Goal: Information Seeking & Learning: Compare options

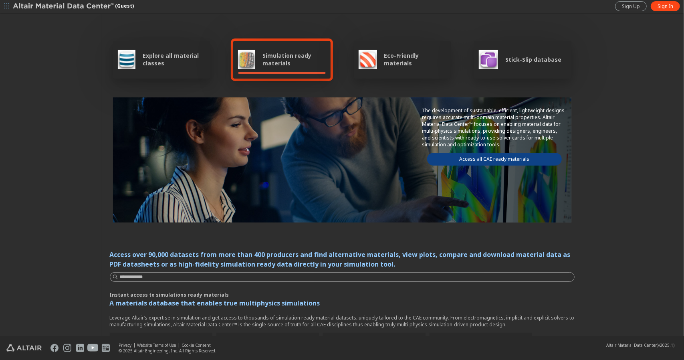
click at [253, 57] on div "Simulation ready materials" at bounding box center [282, 59] width 88 height 19
click at [171, 61] on span "Explore all material classes" at bounding box center [174, 59] width 62 height 15
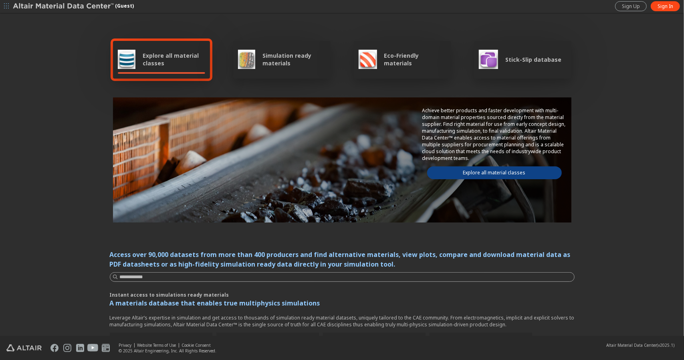
click at [449, 170] on link "Explore all material classes" at bounding box center [494, 172] width 135 height 13
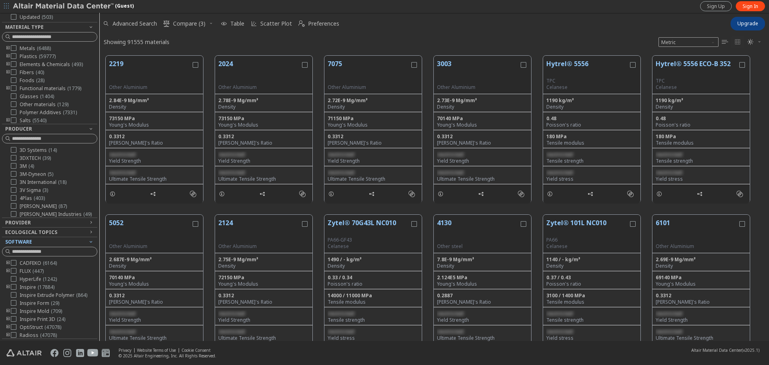
click at [88, 242] on icon "button" at bounding box center [91, 241] width 6 height 6
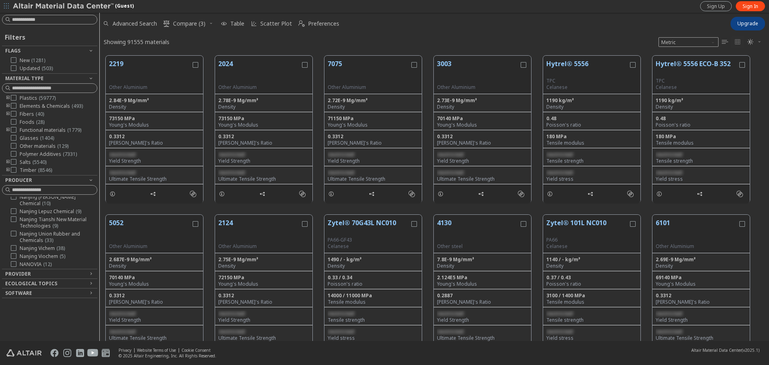
scroll to position [3685, 0]
click at [82, 271] on div "Provider" at bounding box center [46, 274] width 83 height 6
click at [65, 281] on input at bounding box center [54, 284] width 85 height 8
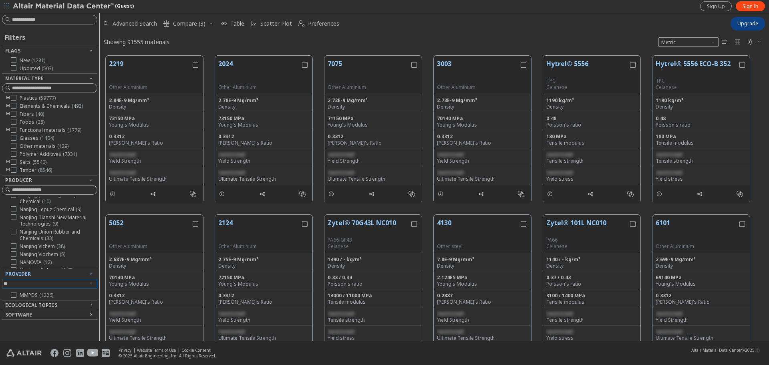
click at [16, 296] on div at bounding box center [47, 298] width 91 height 4
type input "**"
click at [13, 295] on icon at bounding box center [14, 295] width 6 height 6
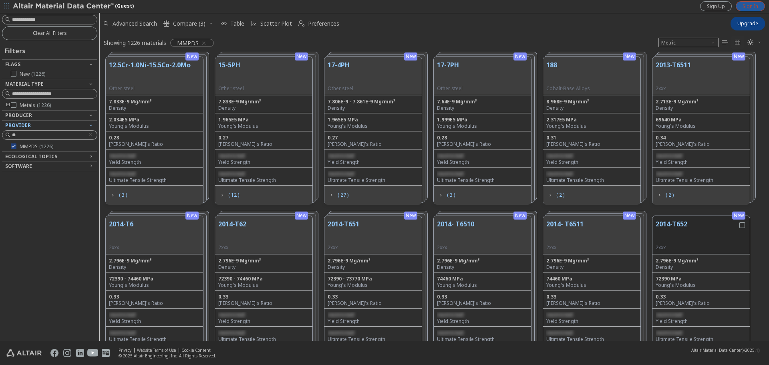
click at [683, 6] on span "Sign In" at bounding box center [751, 6] width 16 height 6
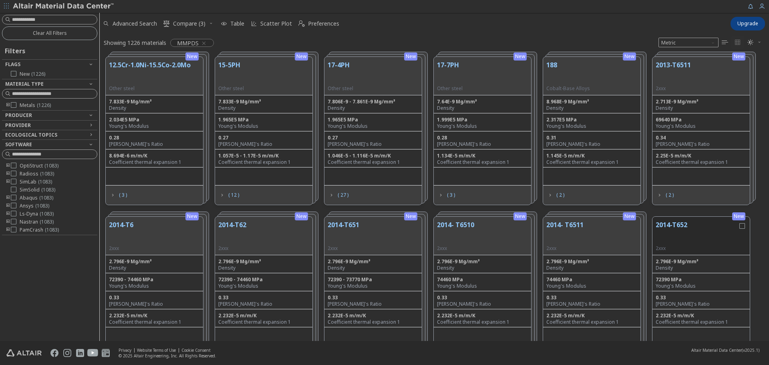
click at [6, 105] on icon "toogle group" at bounding box center [8, 105] width 6 height 6
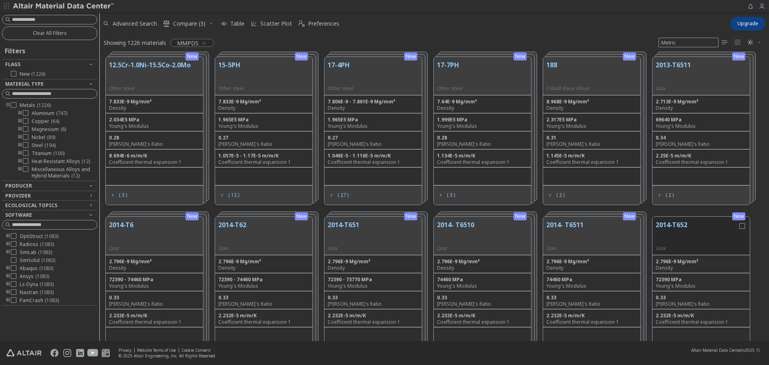
click at [20, 113] on icon "toogle group" at bounding box center [20, 113] width 6 height 6
click at [39, 155] on icon at bounding box center [38, 153] width 6 height 6
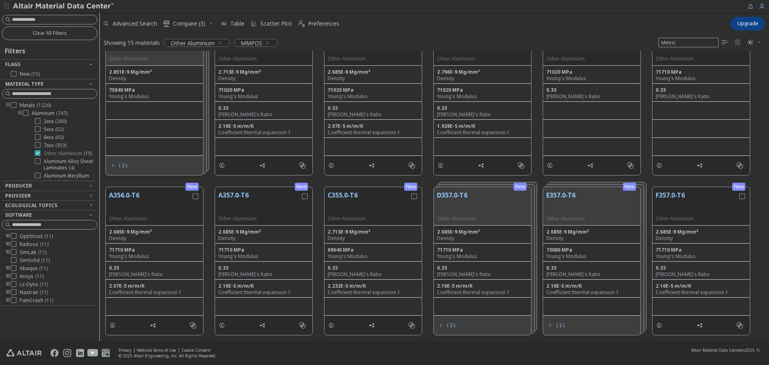
click at [35, 154] on icon at bounding box center [38, 153] width 6 height 6
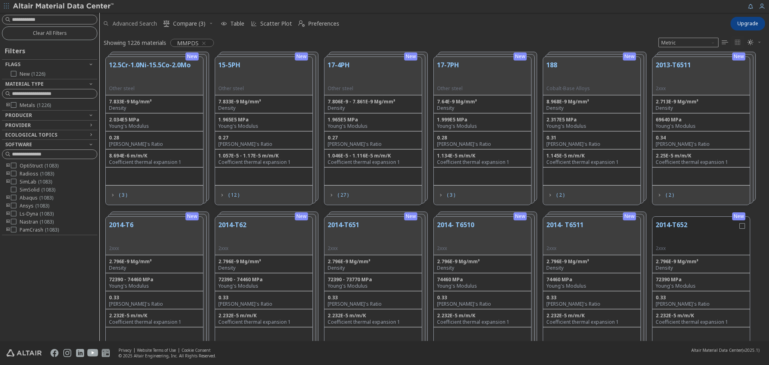
click at [157, 21] on span "Advanced Search" at bounding box center [135, 24] width 44 height 6
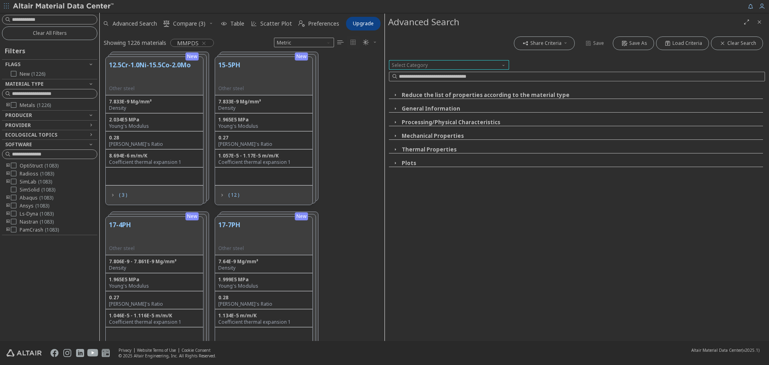
click at [497, 66] on span "Select Category" at bounding box center [449, 65] width 120 height 10
click at [498, 65] on span "Select Category" at bounding box center [449, 65] width 120 height 10
click at [575, 40] on button "Share Criteria" at bounding box center [544, 43] width 61 height 14
click at [403, 95] on button "Reduce the list of properties according to the material type" at bounding box center [486, 94] width 168 height 7
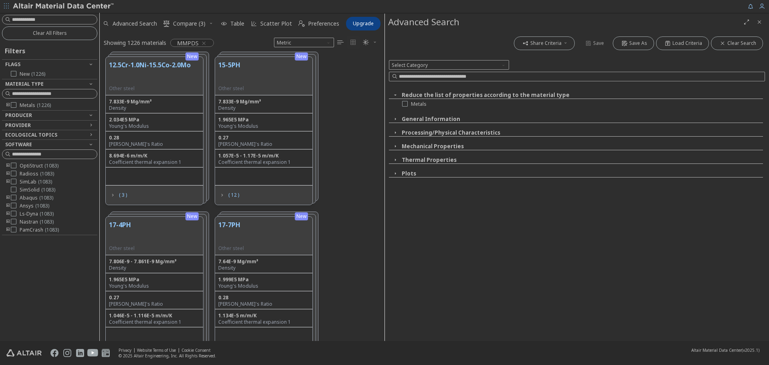
click at [402, 95] on button "Reduce the list of properties according to the material type" at bounding box center [486, 94] width 168 height 7
click at [398, 106] on span "button" at bounding box center [395, 108] width 10 height 7
click at [758, 20] on icon "Close" at bounding box center [759, 22] width 6 height 6
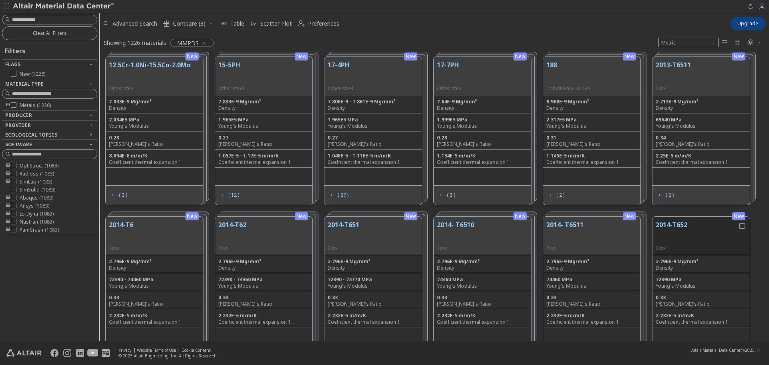
scroll to position [284, 663]
click at [39, 16] on input at bounding box center [54, 20] width 85 height 8
type input "**"
click at [111, 191] on span "( 3 )" at bounding box center [118, 194] width 21 height 15
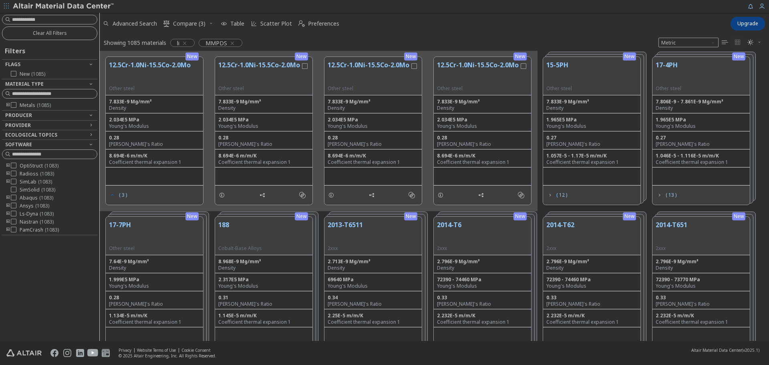
click at [111, 191] on span "( 3 )" at bounding box center [118, 194] width 21 height 15
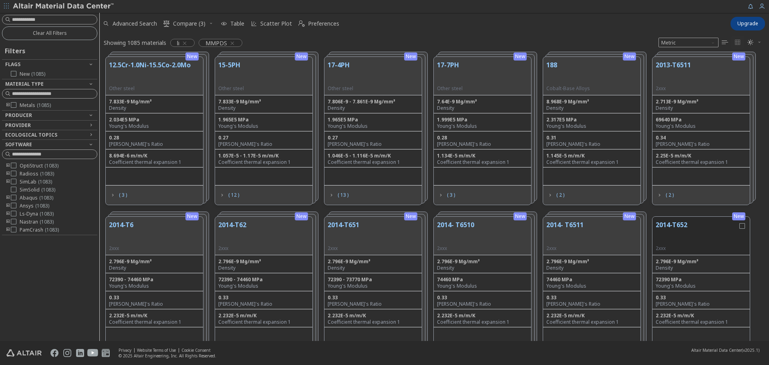
click at [6, 105] on icon "toogle group" at bounding box center [8, 105] width 6 height 6
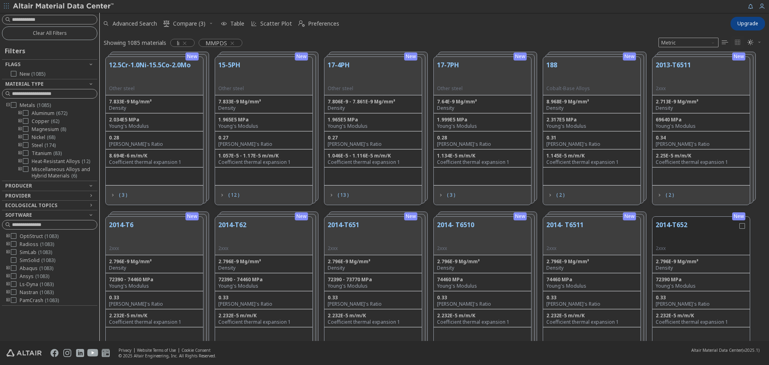
click at [19, 161] on icon "toogle group" at bounding box center [20, 161] width 6 height 6
click at [19, 129] on icon "toogle group" at bounding box center [20, 132] width 6 height 6
click at [19, 138] on icon "toogle group" at bounding box center [20, 137] width 6 height 6
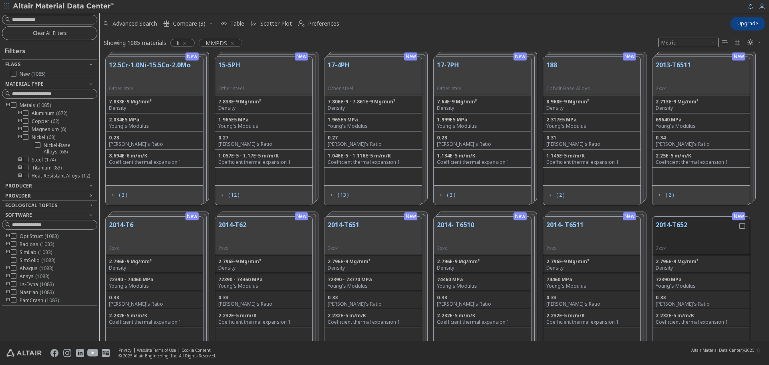
click at [19, 138] on icon "toogle group" at bounding box center [20, 137] width 6 height 6
click at [19, 130] on icon "toogle group" at bounding box center [20, 129] width 6 height 6
click at [20, 119] on icon "toogle group" at bounding box center [20, 121] width 6 height 6
click at [20, 121] on icon "toogle group" at bounding box center [20, 121] width 6 height 6
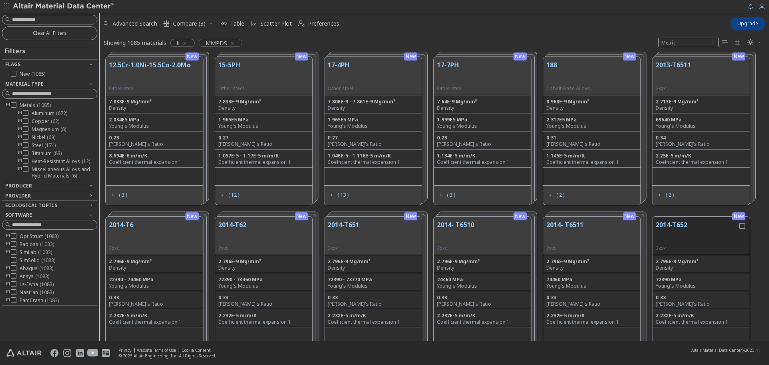
click at [20, 152] on icon "toogle group" at bounding box center [20, 153] width 6 height 6
click at [19, 165] on div "Aluminum ( 672 ) Copper ( 62 ) Magnesium ( 8 ) Nickel ( 68 ) Steel ( 174 ) Tita…" at bounding box center [55, 144] width 83 height 69
click at [19, 168] on icon "toogle group" at bounding box center [20, 172] width 6 height 13
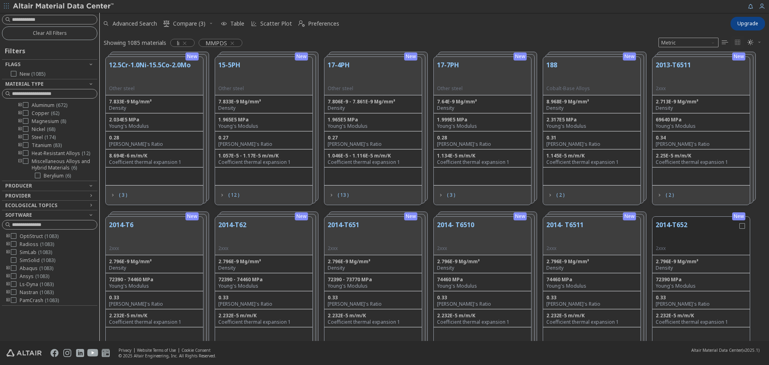
scroll to position [14, 0]
click at [17, 161] on icon "toogle group" at bounding box center [20, 164] width 6 height 13
click at [19, 158] on icon "toogle group" at bounding box center [20, 161] width 6 height 6
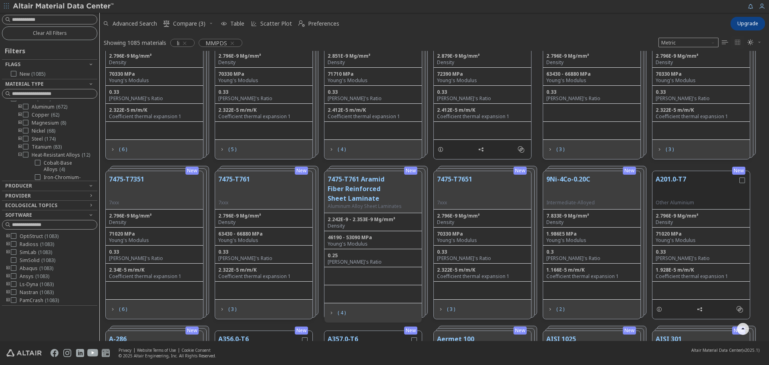
scroll to position [4045, 0]
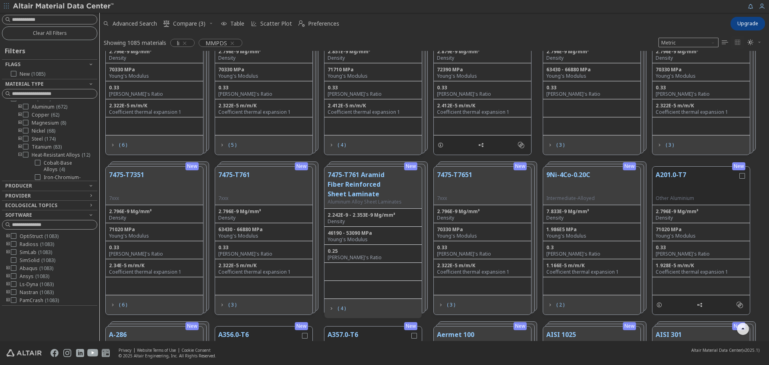
click at [577, 173] on button "9Ni-4Co-0.20C" at bounding box center [570, 182] width 48 height 25
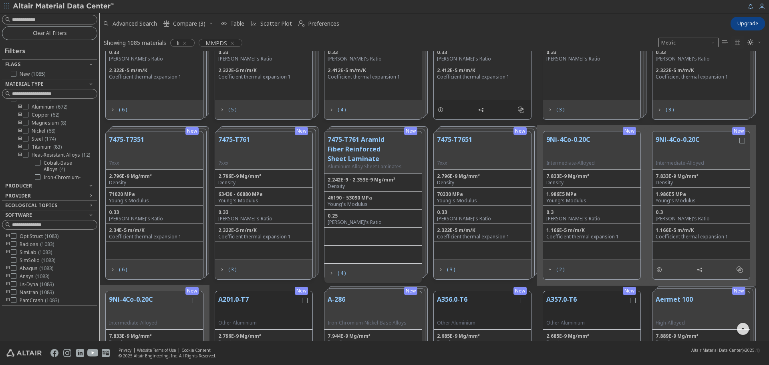
scroll to position [4085, 0]
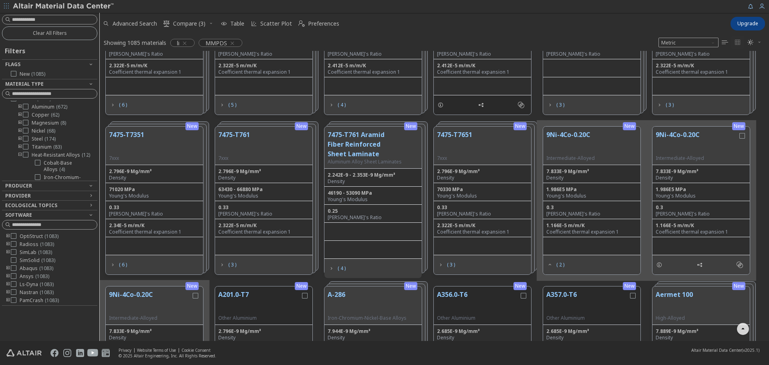
click at [690, 137] on button "9Ni-4Co-0.20C" at bounding box center [697, 142] width 82 height 25
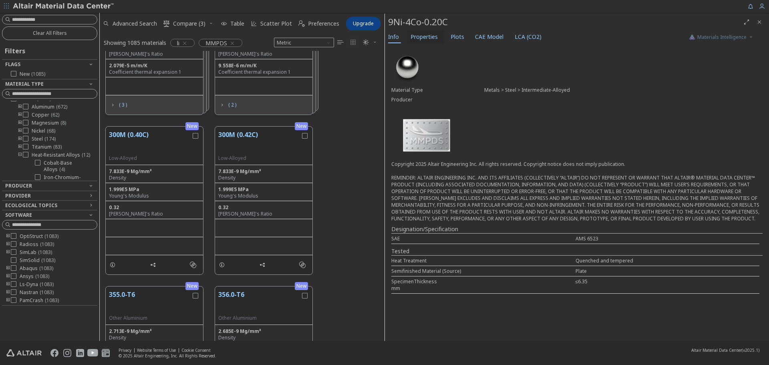
click at [415, 37] on span "Properties" at bounding box center [424, 36] width 27 height 13
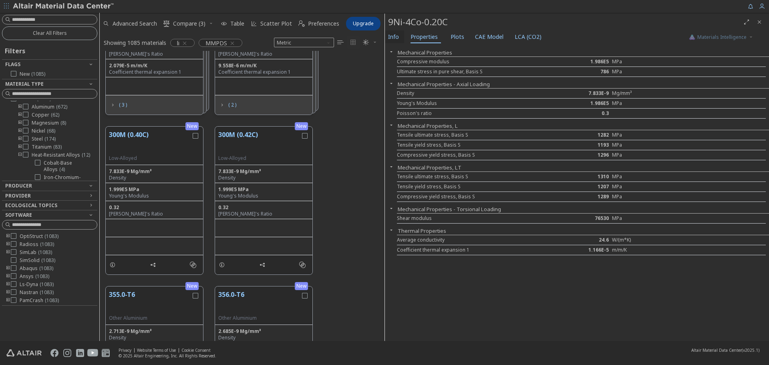
click at [395, 41] on span "Info" at bounding box center [393, 36] width 11 height 13
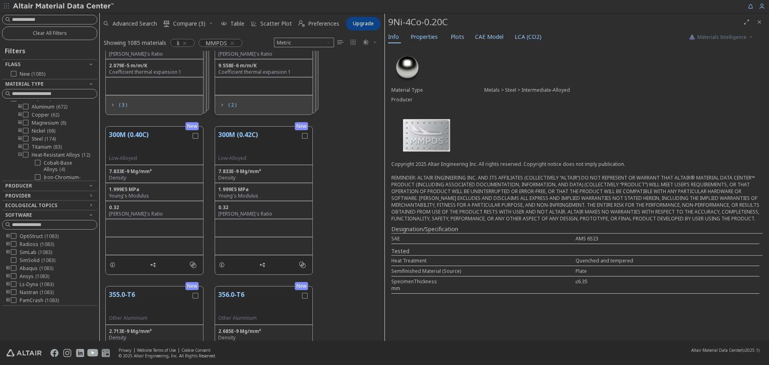
click at [757, 25] on icon "Close" at bounding box center [759, 22] width 6 height 6
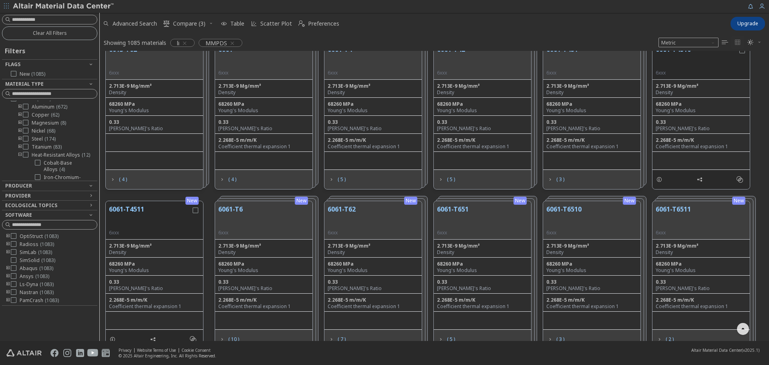
scroll to position [2218, 0]
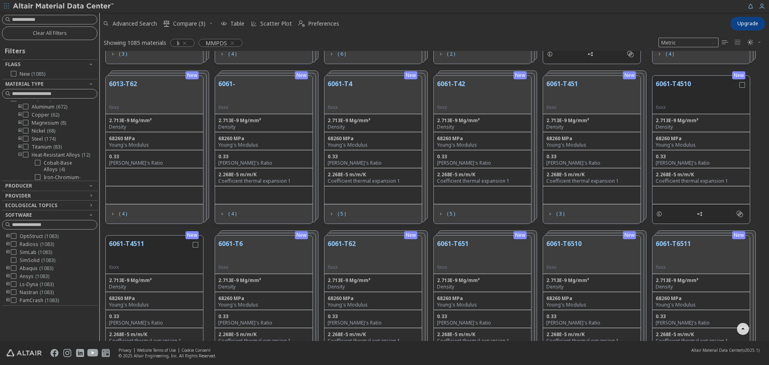
drag, startPoint x: 368, startPoint y: 238, endPoint x: 351, endPoint y: 240, distance: 17.3
click at [368, 238] on div "6061-T62 6xxx" at bounding box center [372, 254] width 97 height 38
click at [349, 241] on button "6061-T62" at bounding box center [342, 251] width 28 height 25
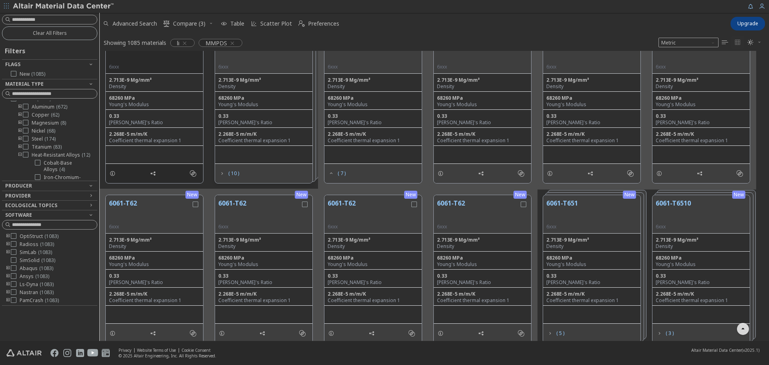
scroll to position [2338, 0]
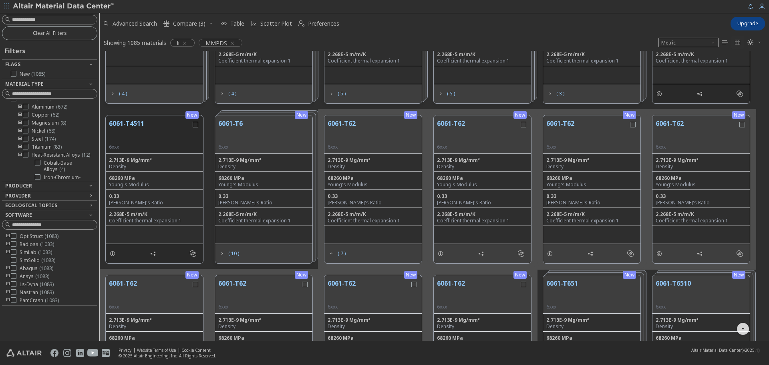
click at [463, 128] on button "6061-T62" at bounding box center [478, 131] width 82 height 25
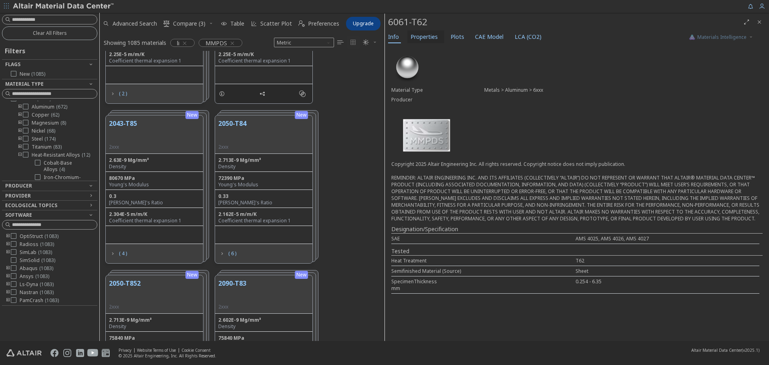
click at [423, 35] on span "Properties" at bounding box center [424, 36] width 27 height 13
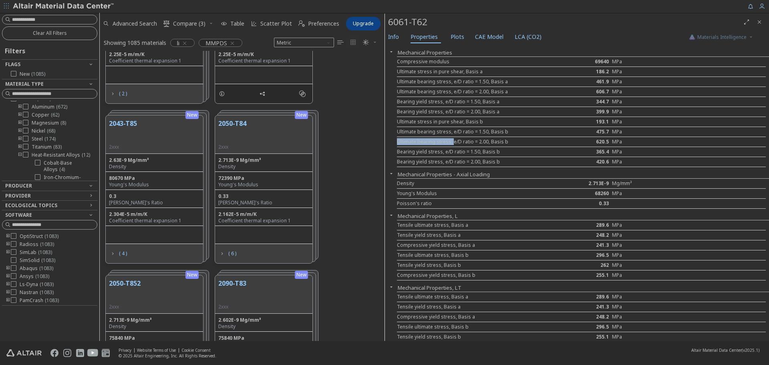
drag, startPoint x: 572, startPoint y: 136, endPoint x: 478, endPoint y: 153, distance: 95.3
click at [453, 142] on div "Compressive modulus 69640 MPa Ultimate stress in pure shear, Basis a 186.2 MPa …" at bounding box center [583, 111] width 372 height 111
click at [478, 153] on div "Bearing yield stress, e/D ratio = 1.50, Basis b" at bounding box center [474, 152] width 154 height 6
drag, startPoint x: 583, startPoint y: 227, endPoint x: 397, endPoint y: 227, distance: 185.8
click at [397, 227] on div "Tensile ultimate stress, Basis a 289.6 MPa" at bounding box center [581, 225] width 369 height 10
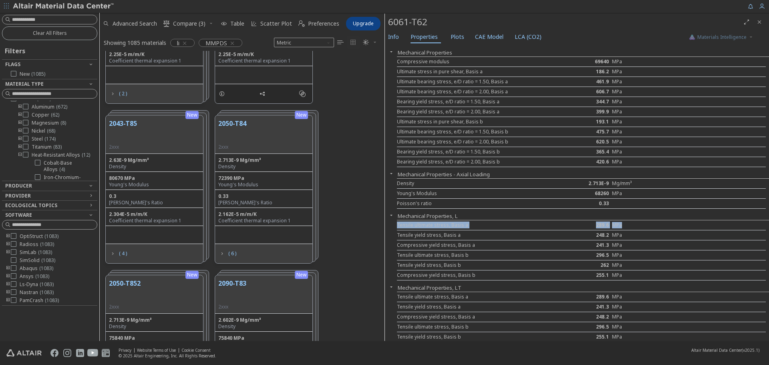
click at [398, 227] on div "Tensile ultimate stress, Basis a" at bounding box center [474, 225] width 154 height 6
click at [400, 226] on div "Tensile ultimate stress, Basis a" at bounding box center [474, 225] width 154 height 6
click at [588, 256] on div "296.5" at bounding box center [582, 255] width 62 height 6
click at [451, 40] on span "Plots" at bounding box center [458, 36] width 14 height 13
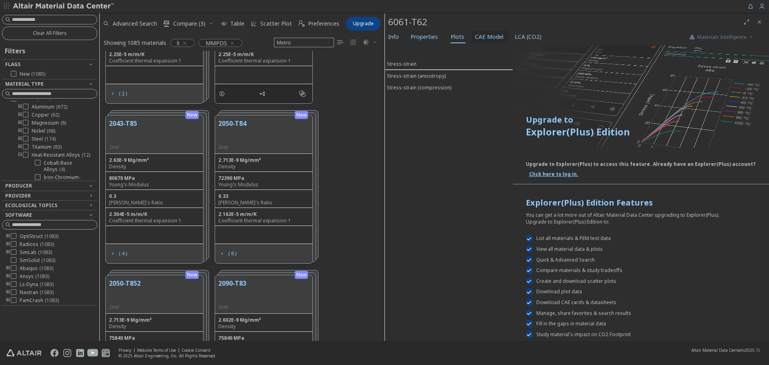
click at [488, 41] on span "CAE Model" at bounding box center [489, 36] width 28 height 13
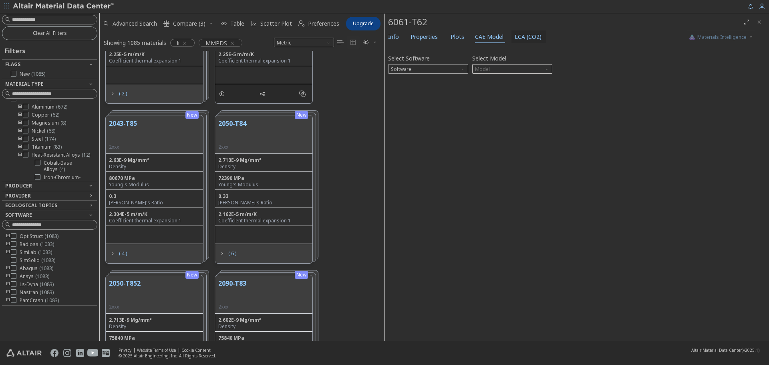
click at [511, 39] on button "LCA (CO2)" at bounding box center [528, 36] width 34 height 13
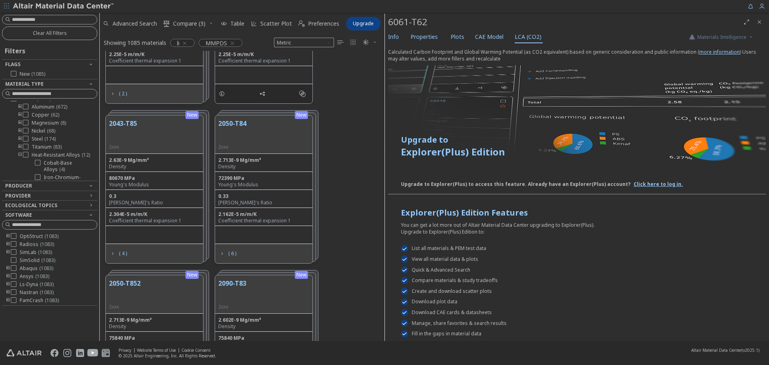
click at [427, 29] on div "6061-T62" at bounding box center [577, 22] width 384 height 17
click at [427, 33] on span "Properties" at bounding box center [424, 36] width 27 height 13
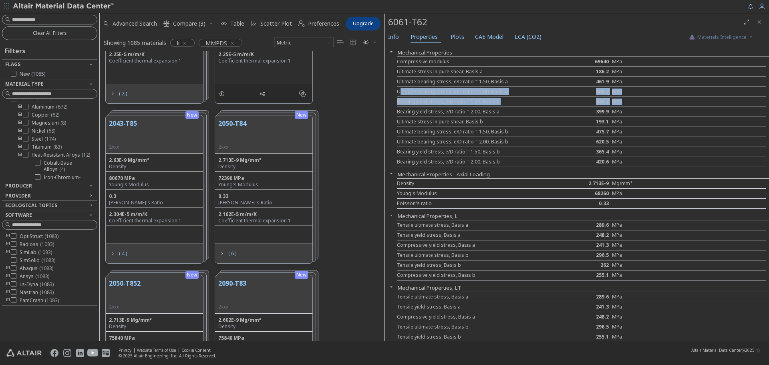
drag, startPoint x: 400, startPoint y: 93, endPoint x: 653, endPoint y: 97, distance: 253.1
click at [653, 97] on div "Compressive modulus 69640 MPa Ultimate stress in pure shear, Basis a 186.2 MPa …" at bounding box center [583, 111] width 372 height 111
click at [653, 97] on div "Bearing yield stress, e/D ratio = 1.50, Basis a 344.7 MPa" at bounding box center [581, 102] width 369 height 10
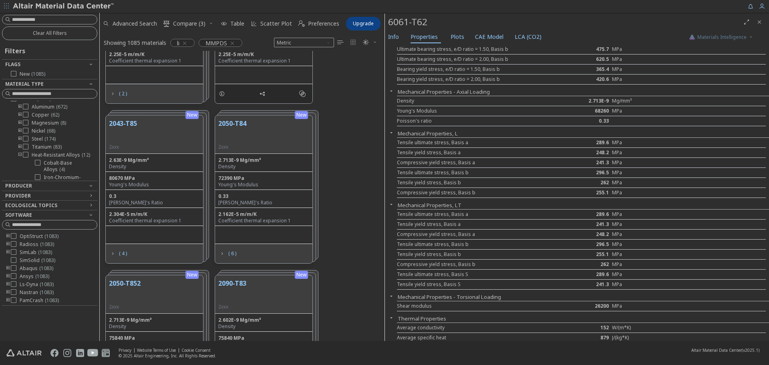
scroll to position [95, 0]
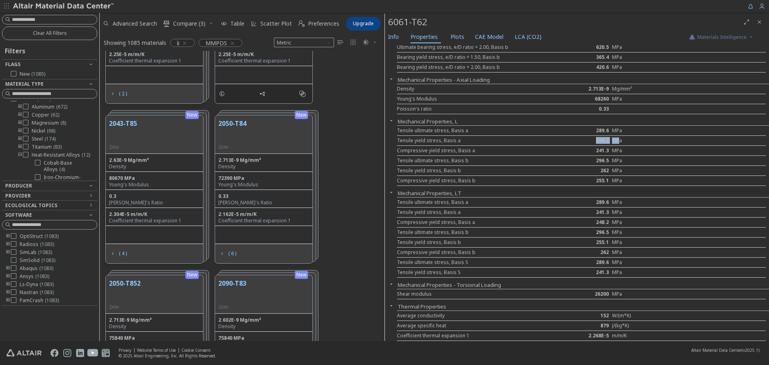
drag, startPoint x: 617, startPoint y: 140, endPoint x: 568, endPoint y: 142, distance: 48.5
click at [568, 142] on div "Tensile yield stress, Basis a 248.2 MPa" at bounding box center [581, 141] width 369 height 10
click at [568, 142] on div "248.2" at bounding box center [582, 140] width 62 height 6
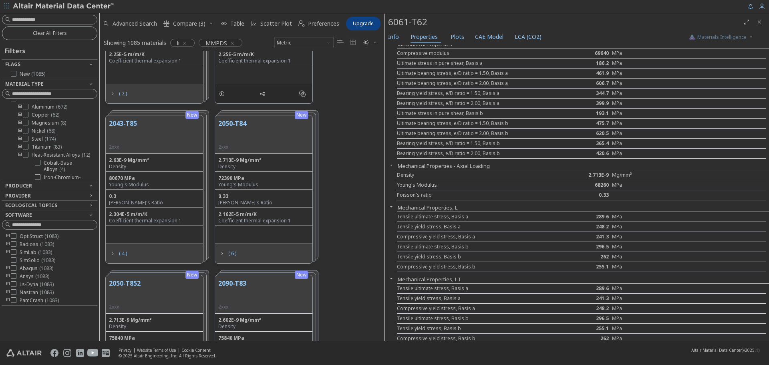
scroll to position [0, 0]
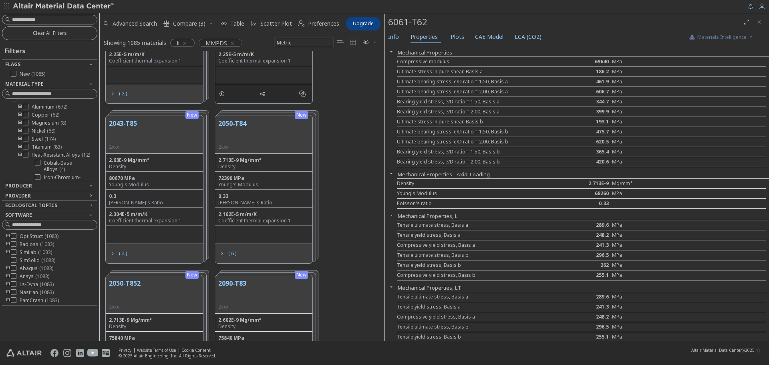
click at [759, 20] on icon "Close" at bounding box center [759, 22] width 6 height 6
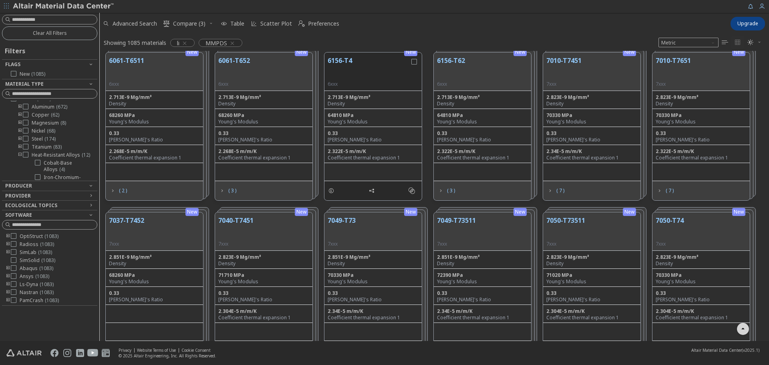
scroll to position [2939, 0]
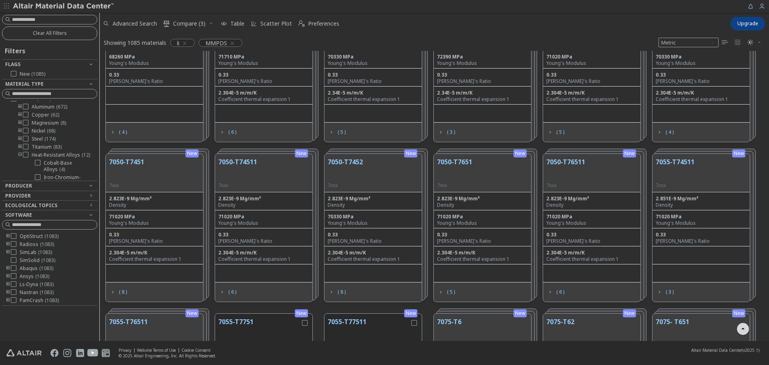
click at [464, 163] on button "7050-T7651" at bounding box center [454, 169] width 35 height 25
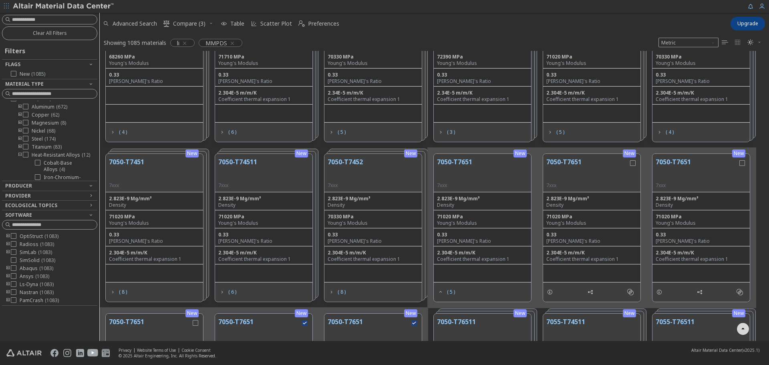
click at [573, 161] on button "7050-T7651" at bounding box center [587, 169] width 82 height 25
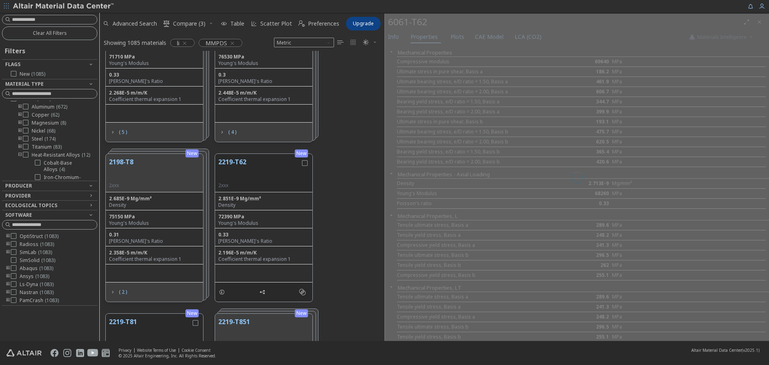
scroll to position [284, 279]
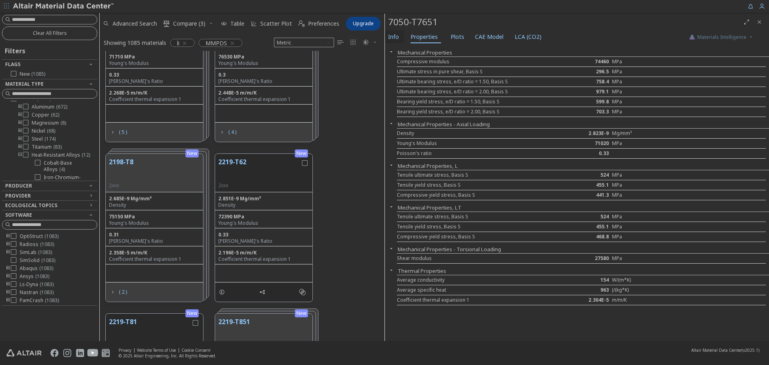
click at [389, 38] on span "Info" at bounding box center [393, 36] width 11 height 13
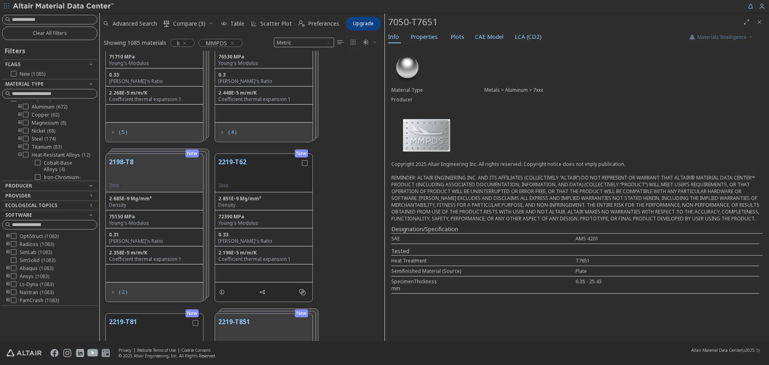
click at [763, 20] on span "Close" at bounding box center [760, 22] width 10 height 13
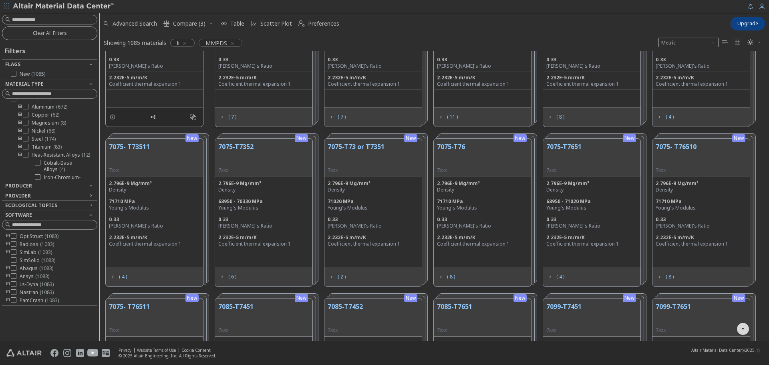
scroll to position [3620, 0]
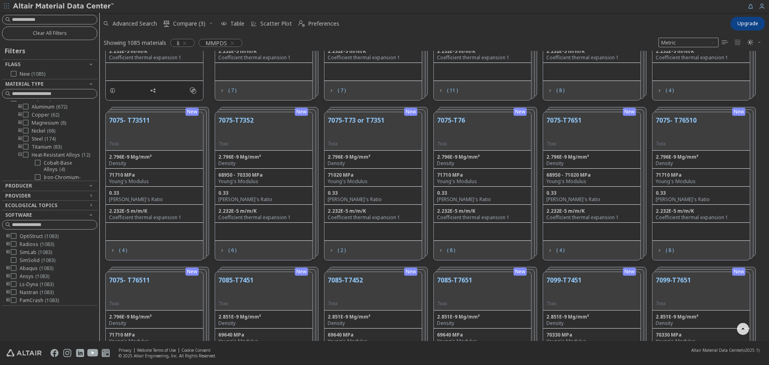
click at [458, 121] on button "7075-T76" at bounding box center [451, 127] width 28 height 25
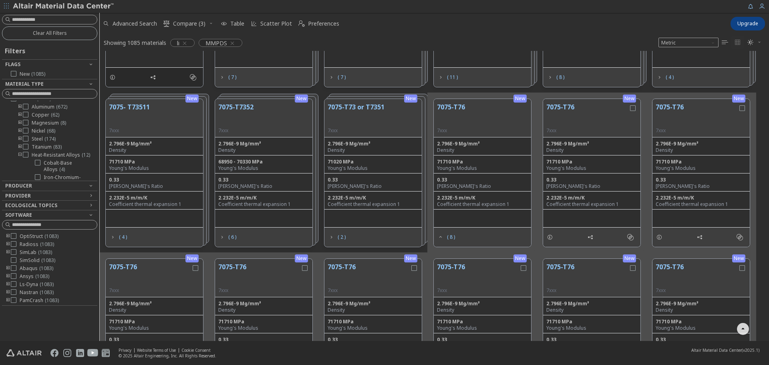
scroll to position [3660, 0]
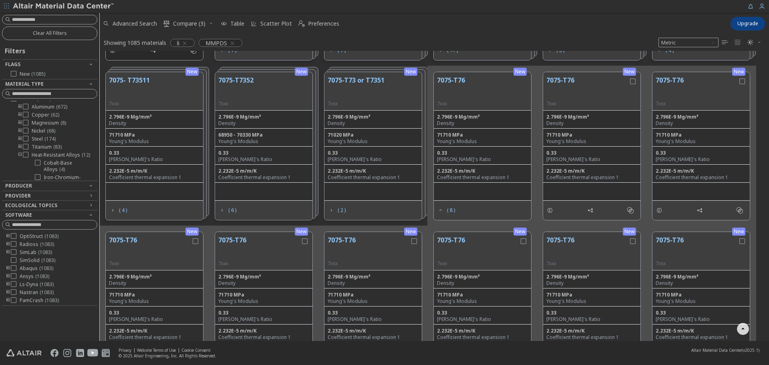
click at [369, 242] on button "7075-T76" at bounding box center [369, 247] width 82 height 25
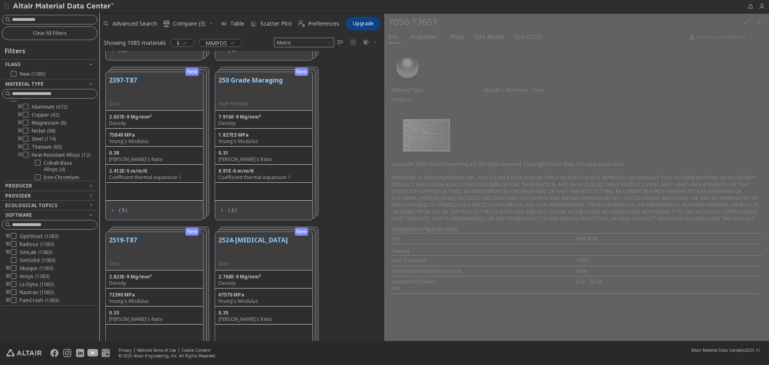
scroll to position [284, 279]
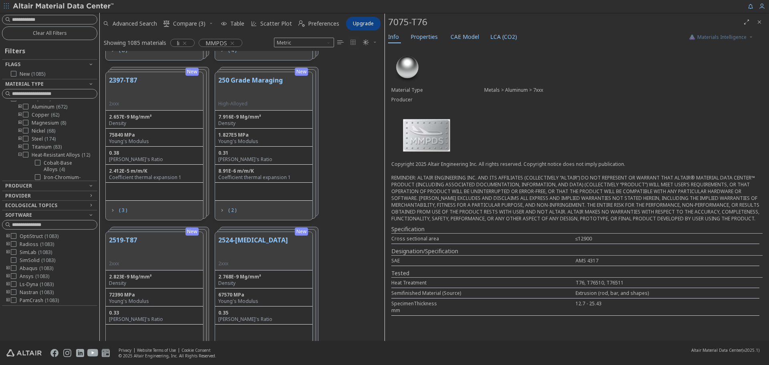
click at [427, 138] on img at bounding box center [426, 135] width 70 height 48
click at [757, 23] on icon "Close" at bounding box center [759, 22] width 6 height 6
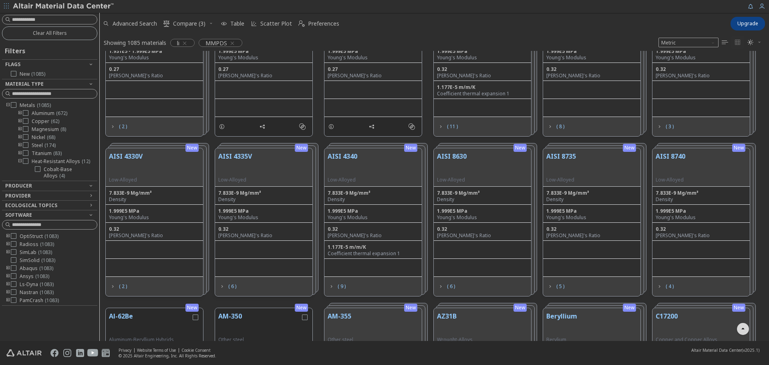
click at [19, 110] on icon "toogle group" at bounding box center [20, 113] width 6 height 6
click at [37, 113] on icon at bounding box center [38, 113] width 6 height 6
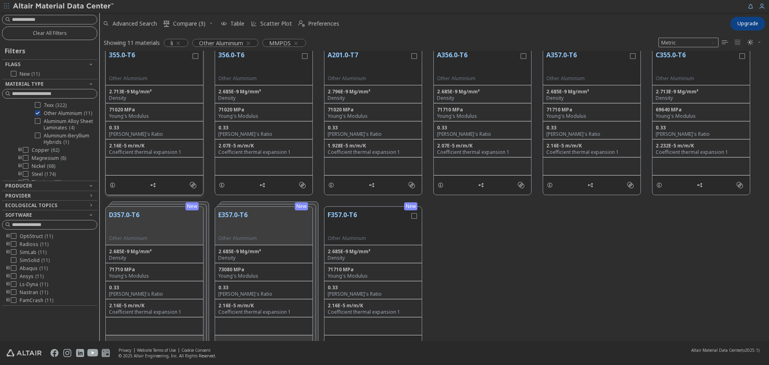
scroll to position [30, 0]
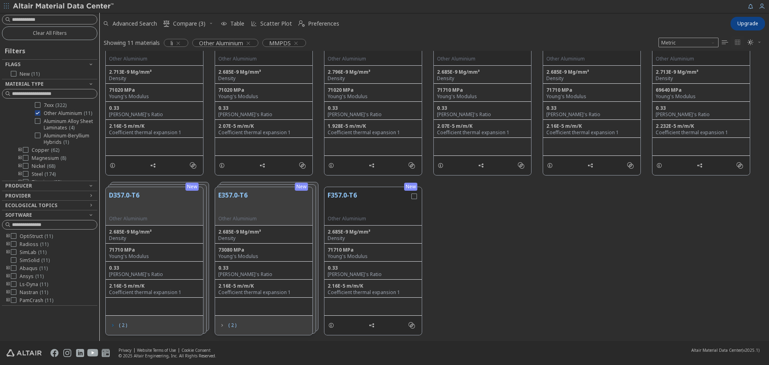
click at [124, 326] on span "( 2 )" at bounding box center [123, 325] width 8 height 5
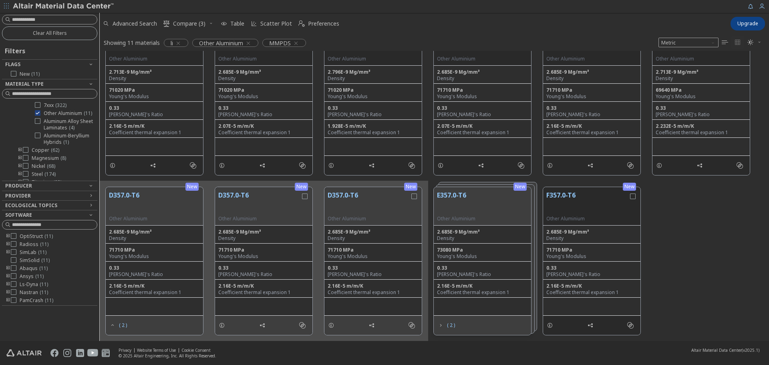
click at [251, 196] on button "D357.0-T6" at bounding box center [259, 202] width 82 height 25
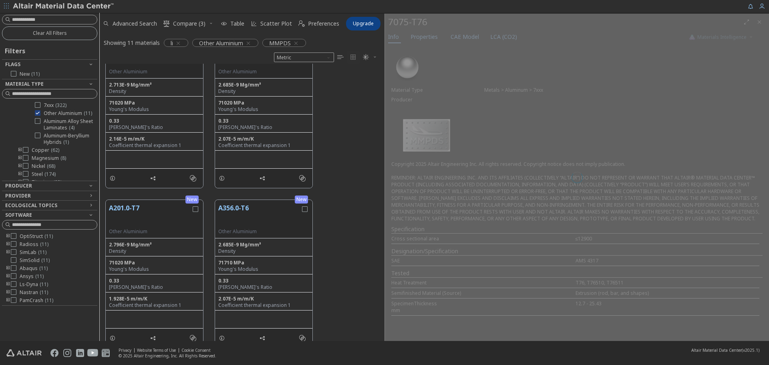
scroll to position [364, 0]
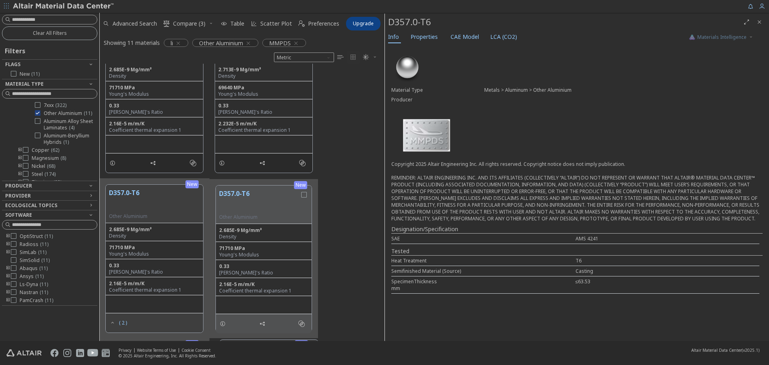
click at [761, 24] on icon "Close" at bounding box center [759, 22] width 6 height 6
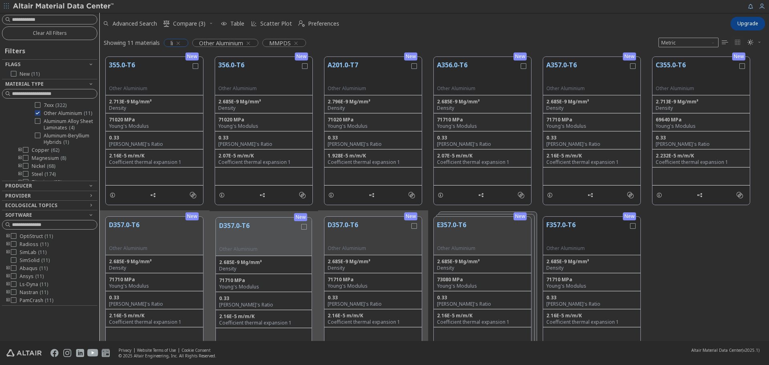
click at [177, 43] on icon "button" at bounding box center [178, 43] width 6 height 6
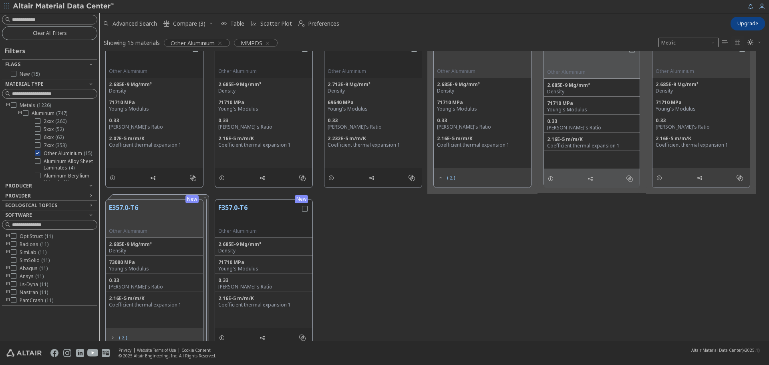
scroll to position [189, 0]
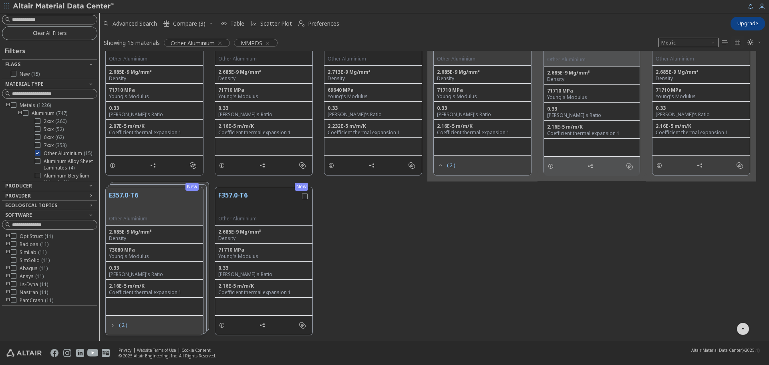
click at [61, 17] on input at bounding box center [54, 20] width 85 height 8
type input "******"
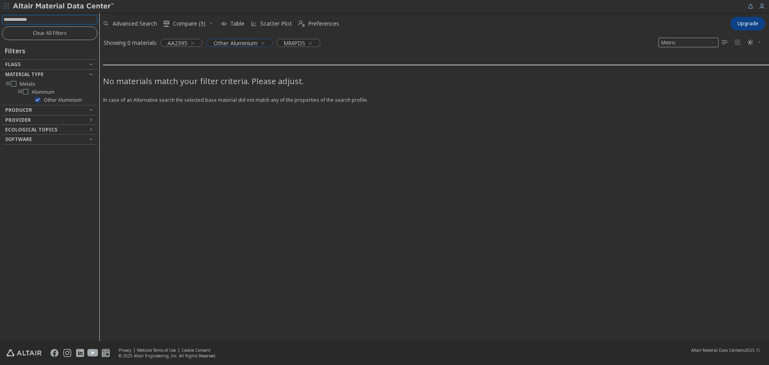
click at [265, 40] on icon "button" at bounding box center [263, 43] width 6 height 6
click at [192, 45] on icon "button" at bounding box center [192, 43] width 6 height 6
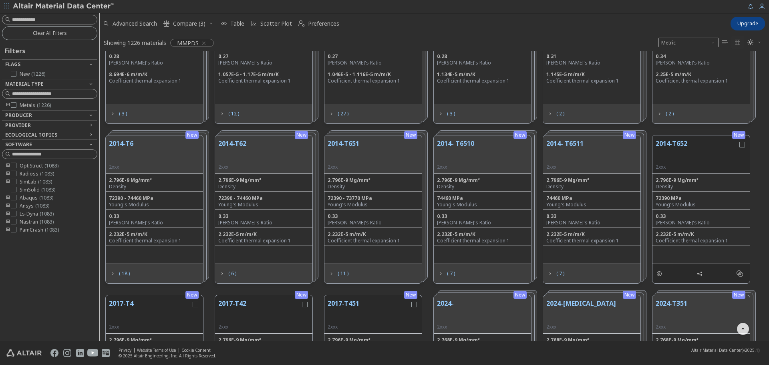
scroll to position [40, 0]
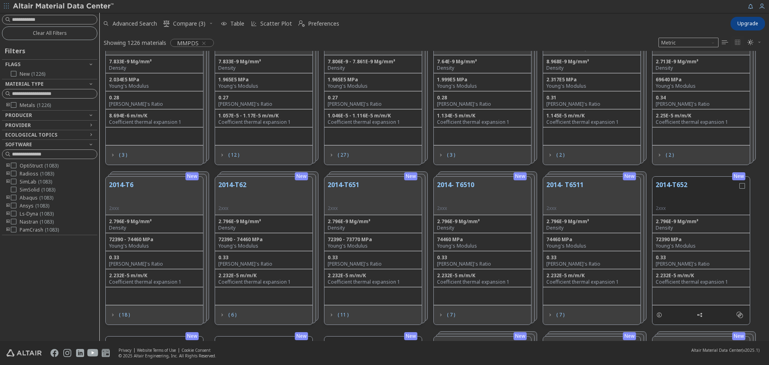
click at [8, 105] on icon "toogle group" at bounding box center [8, 105] width 6 height 6
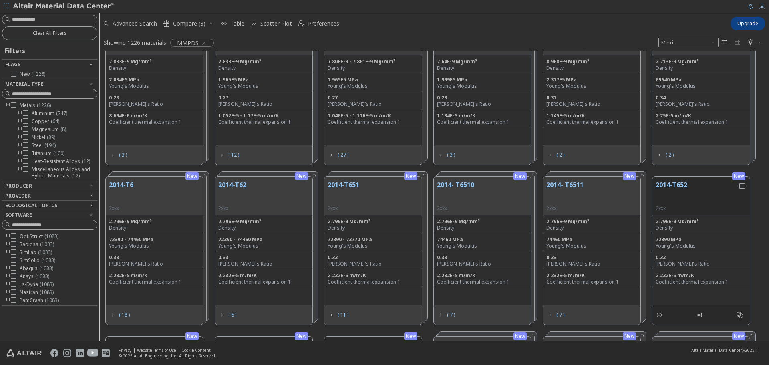
click at [19, 112] on icon "toogle group" at bounding box center [20, 113] width 6 height 6
click at [37, 124] on icon at bounding box center [38, 121] width 6 height 6
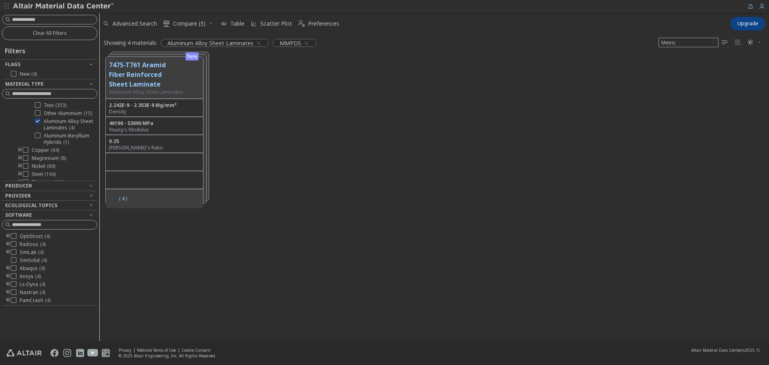
click at [118, 199] on span "( 4 )" at bounding box center [118, 198] width 21 height 15
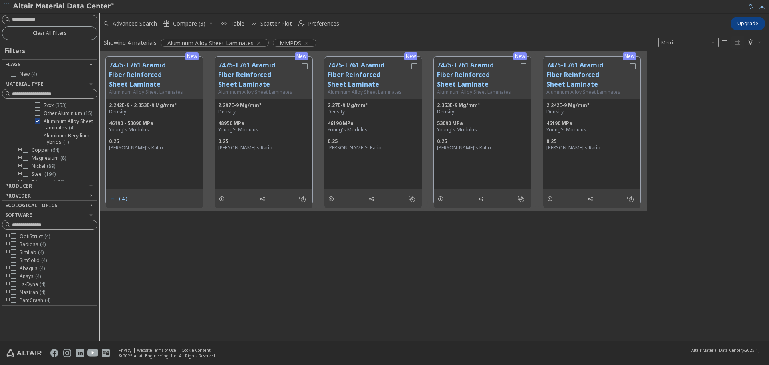
click at [118, 199] on span "( 4 )" at bounding box center [118, 198] width 21 height 15
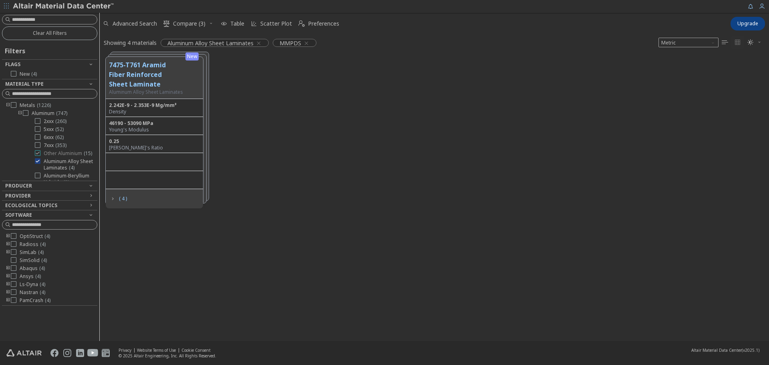
click at [42, 153] on label "Other Aluminium ( 15 )" at bounding box center [63, 153] width 57 height 6
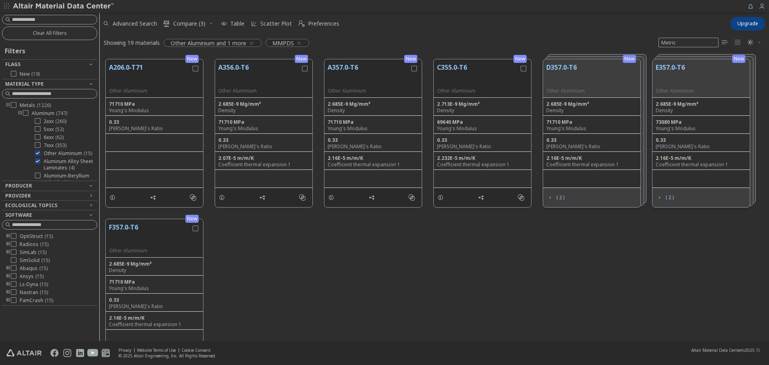
scroll to position [160, 0]
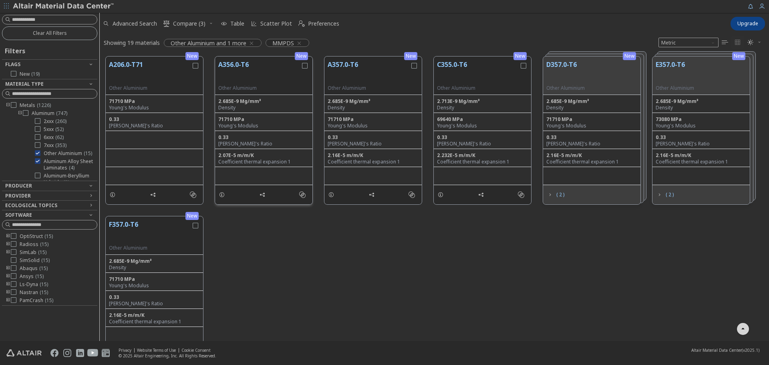
click at [250, 70] on button "A356.0-T6" at bounding box center [259, 72] width 82 height 25
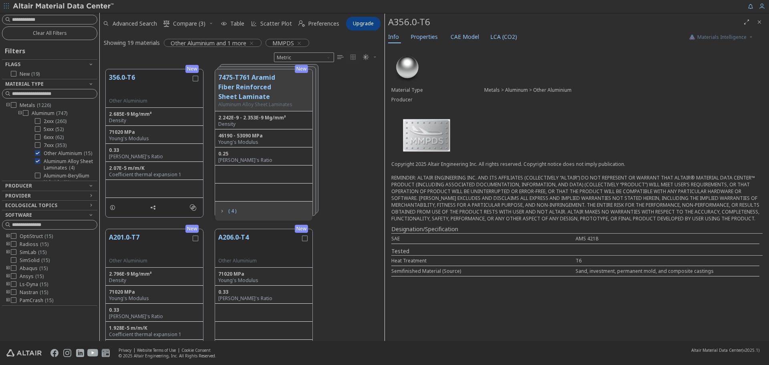
scroll to position [364, 0]
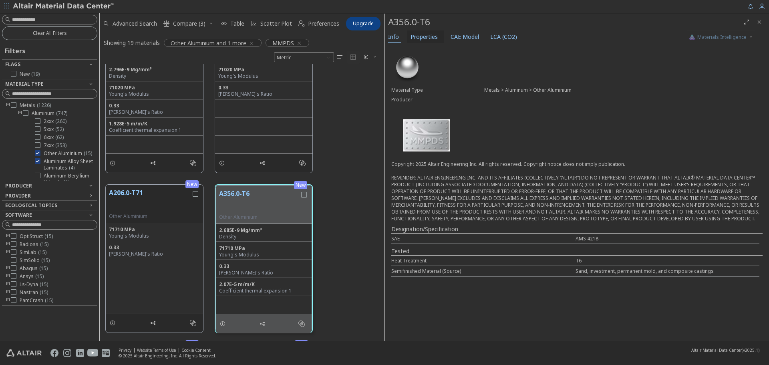
click at [424, 34] on span "Properties" at bounding box center [424, 36] width 27 height 13
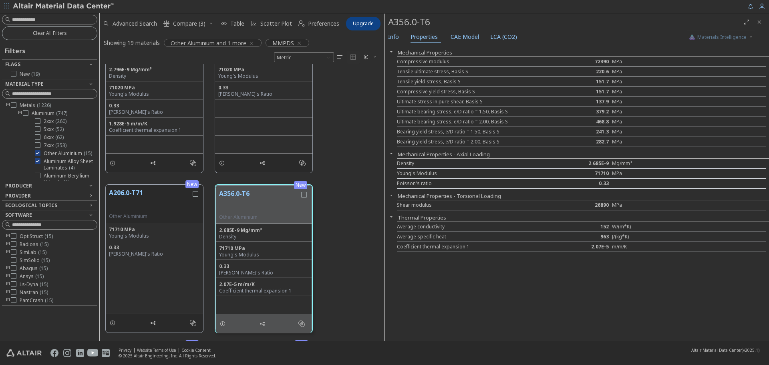
click at [442, 33] on div "Info Properties CAE Model LCA (CO2)" at bounding box center [533, 37] width 296 height 15
click at [511, 35] on span "LCA (CO2)" at bounding box center [503, 36] width 27 height 13
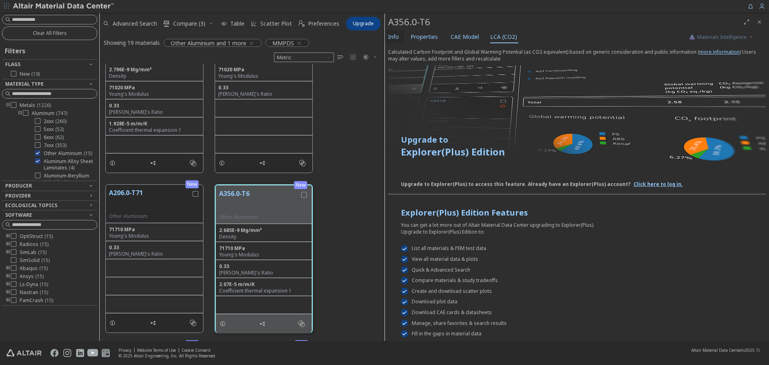
click at [398, 36] on span "Info" at bounding box center [393, 36] width 11 height 13
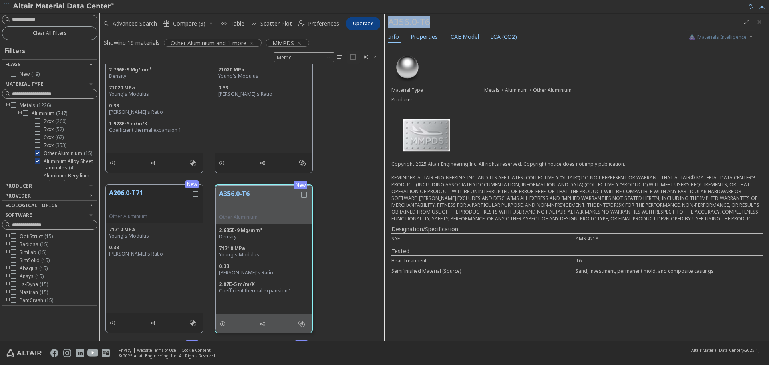
drag, startPoint x: 428, startPoint y: 21, endPoint x: 388, endPoint y: 21, distance: 39.6
click at [388, 21] on div "A356.0-T6" at bounding box center [564, 22] width 352 height 13
copy div "A356.0-T6"
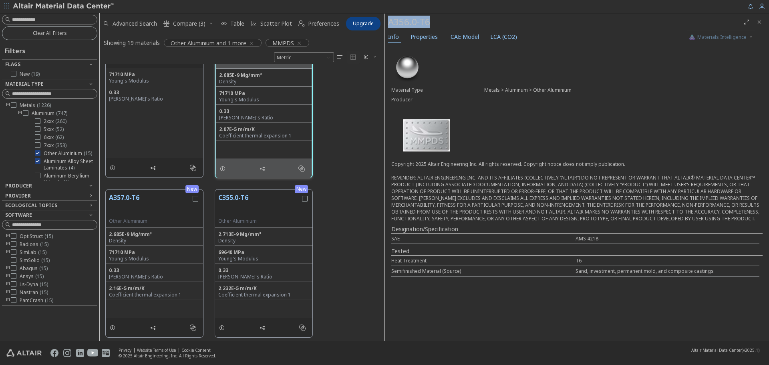
scroll to position [565, 0]
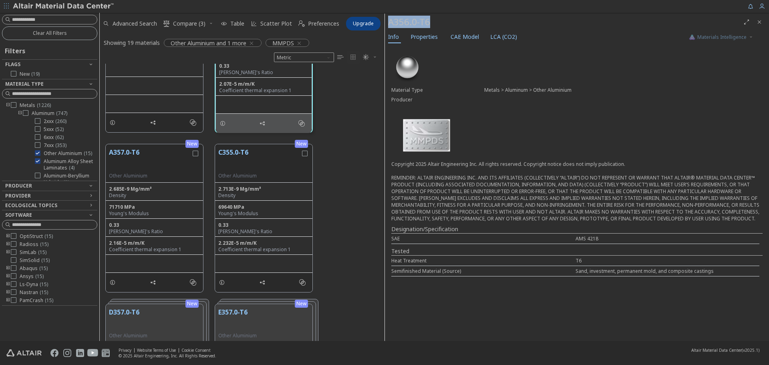
click at [757, 17] on span "Close" at bounding box center [760, 22] width 10 height 13
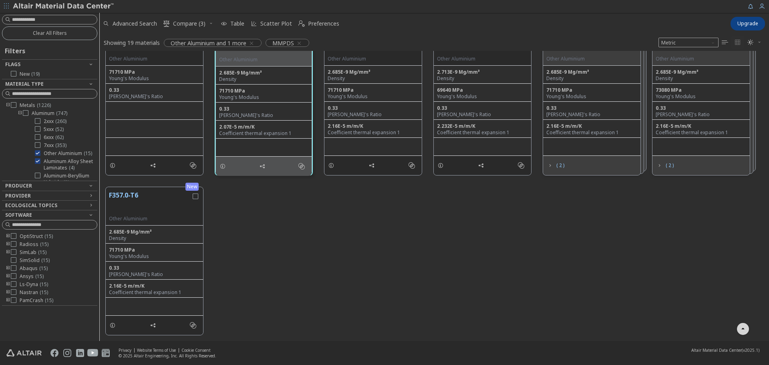
scroll to position [189, 0]
click at [42, 121] on label "2xxx ( 260 )" at bounding box center [51, 121] width 32 height 6
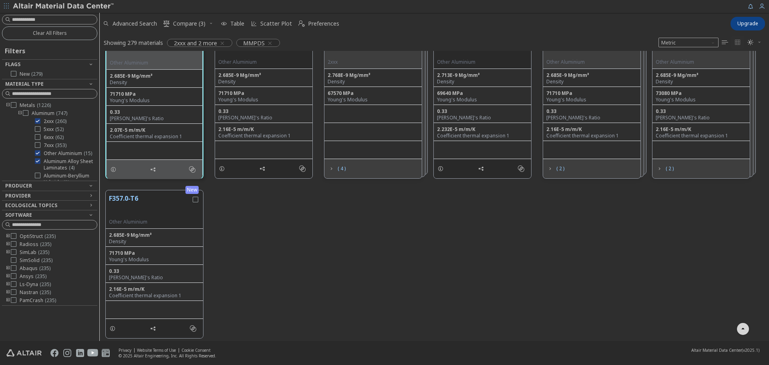
scroll to position [1787, 0]
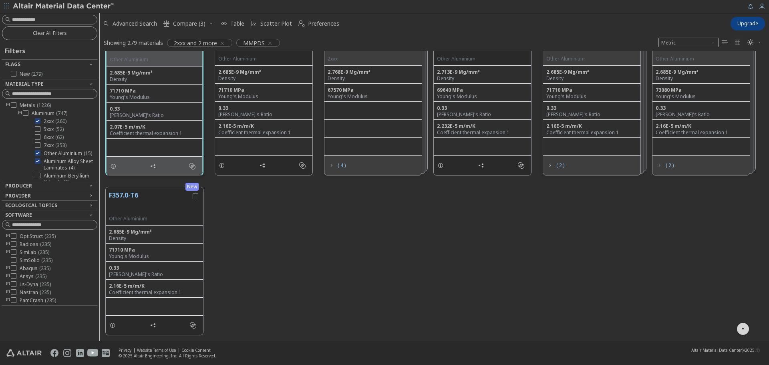
click at [40, 149] on div "2xxx ( 260 ) 5xxx ( 52 ) 6xxx ( 62 ) 7xxx ( 353 ) Other Aluminium ( 15 ) Alumin…" at bounding box center [61, 151] width 71 height 67
click at [40, 152] on div at bounding box center [38, 153] width 6 height 6
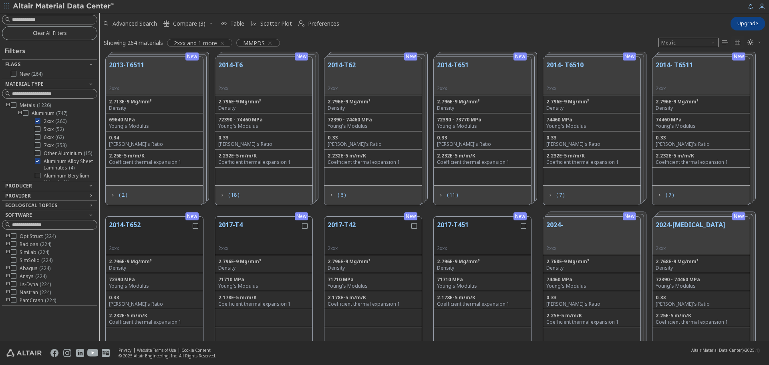
click at [39, 164] on icon at bounding box center [38, 161] width 6 height 6
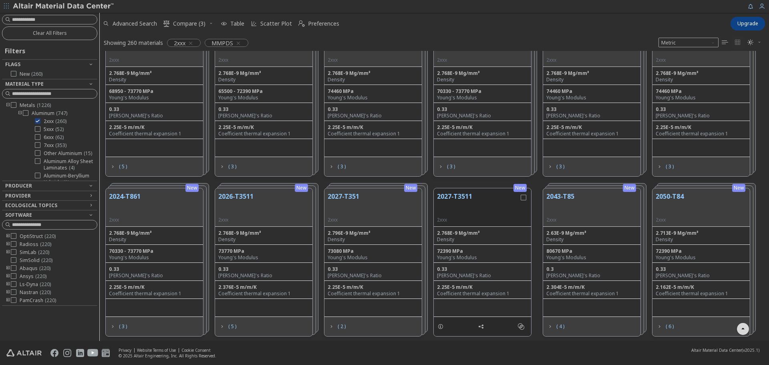
scroll to position [509, 0]
click at [668, 330] on span "( 6 )" at bounding box center [664, 325] width 21 height 15
click at [679, 196] on button "2050-T84" at bounding box center [670, 202] width 28 height 25
click at [722, 189] on div "2050-T84 2xxx" at bounding box center [700, 206] width 97 height 38
click at [741, 187] on div "New" at bounding box center [738, 187] width 13 height 8
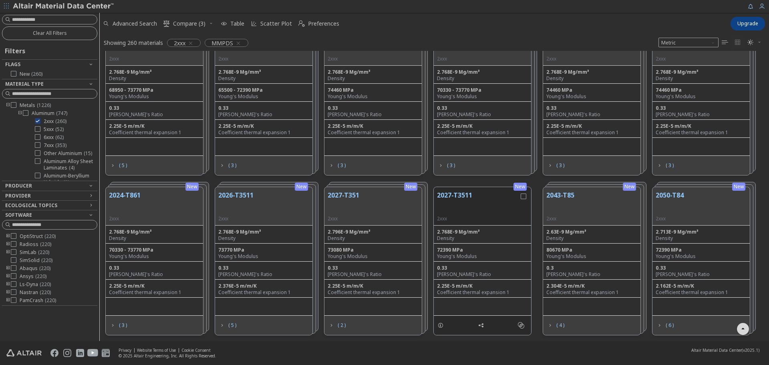
click at [709, 220] on div "2050-T84 2xxx" at bounding box center [700, 206] width 97 height 38
click at [667, 323] on span "( 6 )" at bounding box center [670, 325] width 8 height 5
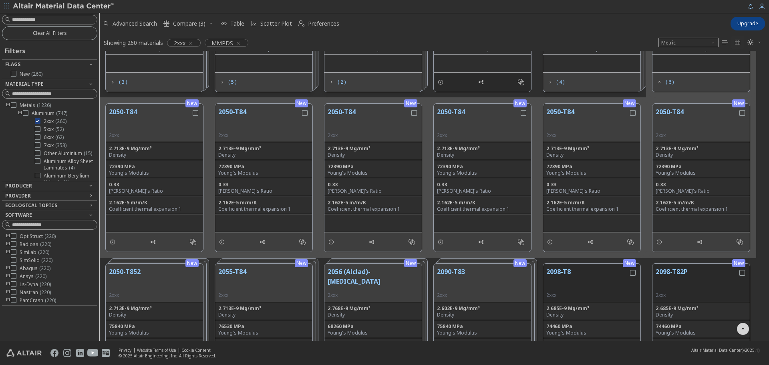
scroll to position [749, 0]
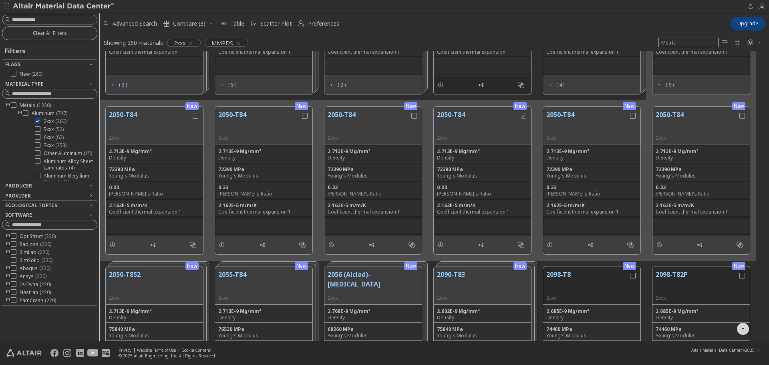
click at [524, 113] on icon "grid" at bounding box center [524, 116] width 6 height 6
click at [632, 115] on icon "grid" at bounding box center [633, 116] width 6 height 6
click at [198, 24] on span "Compare (5)" at bounding box center [189, 24] width 32 height 6
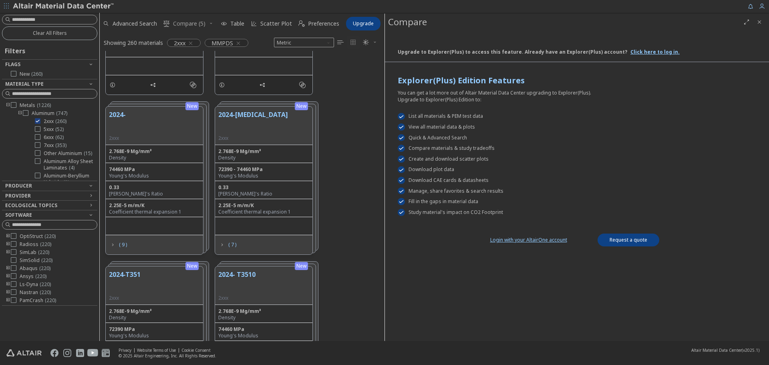
scroll to position [284, 279]
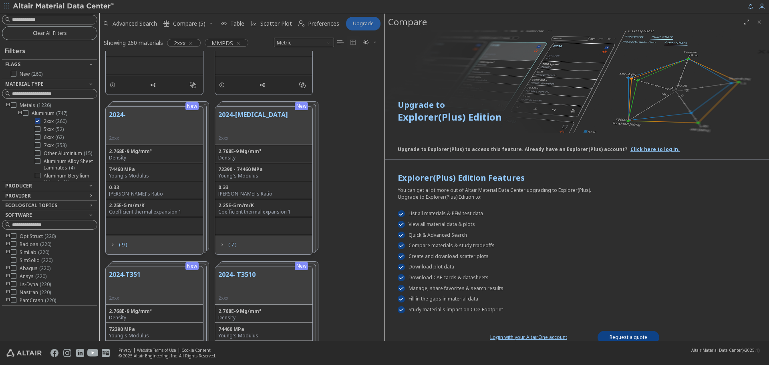
click at [758, 23] on icon "Close" at bounding box center [759, 22] width 6 height 6
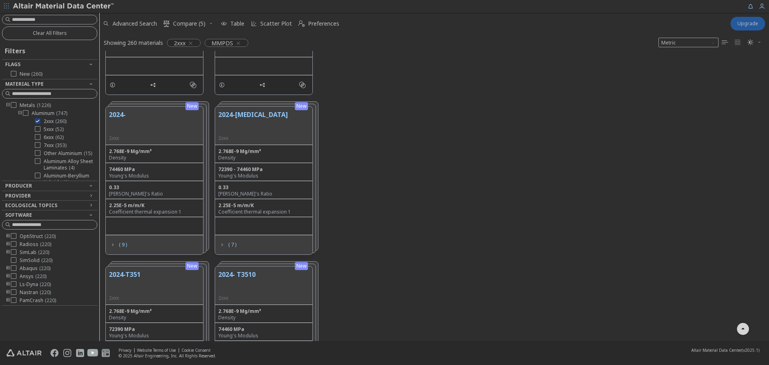
scroll to position [284, 663]
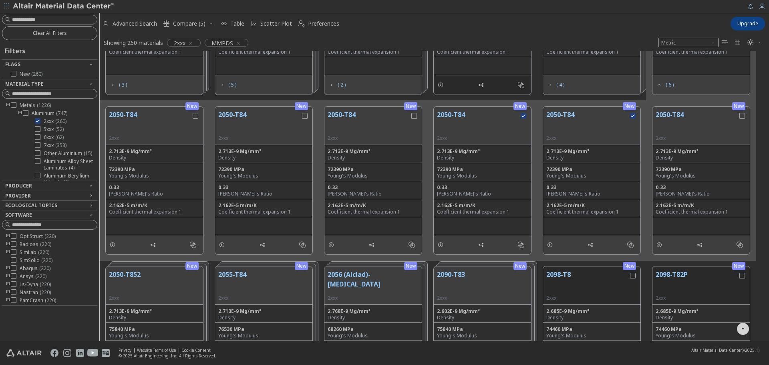
click at [463, 117] on button "2050-T84" at bounding box center [478, 122] width 82 height 25
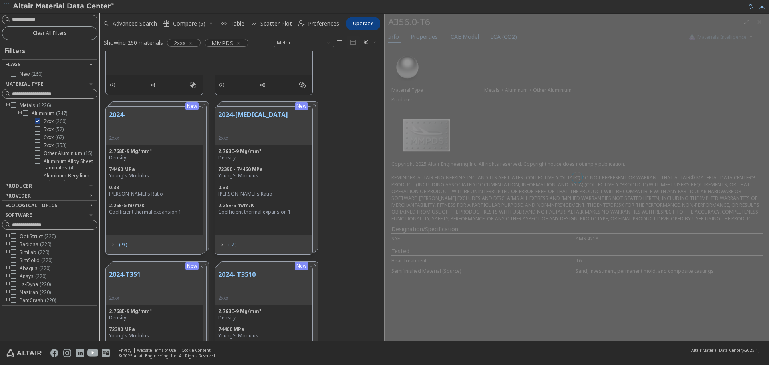
scroll to position [284, 279]
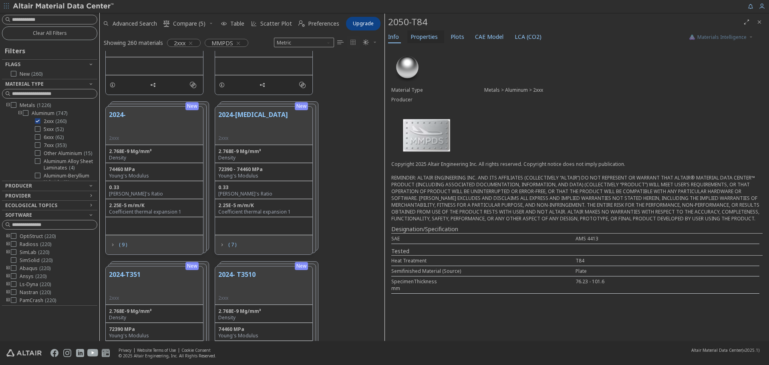
click at [434, 37] on span "Properties" at bounding box center [424, 36] width 27 height 13
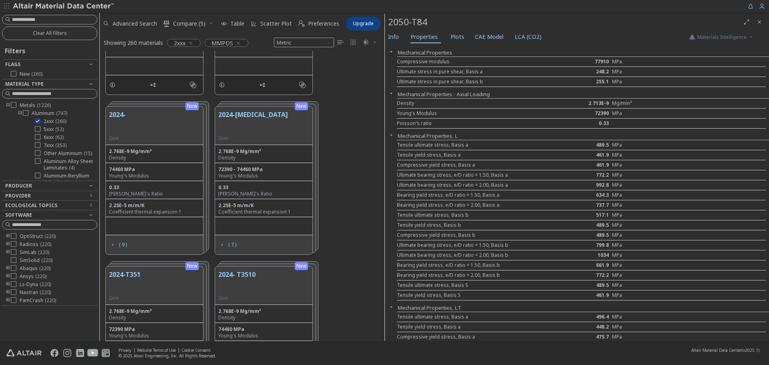
click at [758, 24] on icon "Close" at bounding box center [759, 22] width 6 height 6
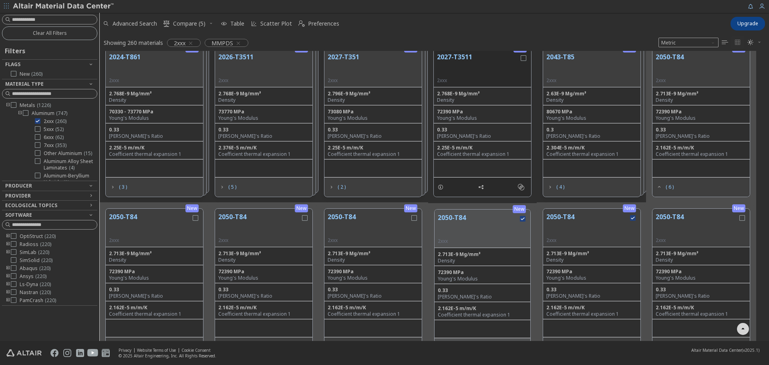
scroll to position [629, 0]
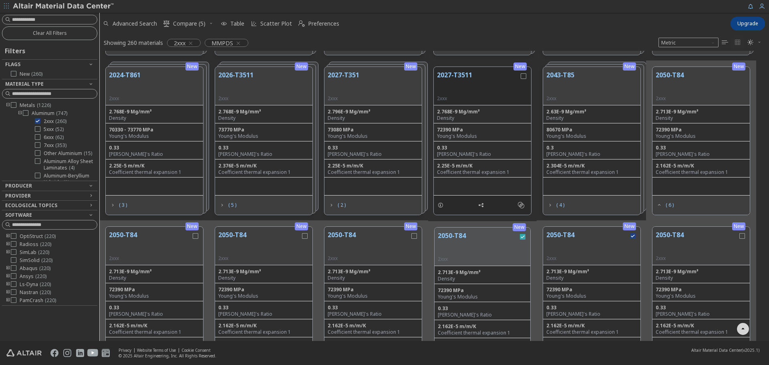
click at [523, 237] on icon "grid" at bounding box center [523, 237] width 6 height 6
click at [676, 70] on button "2050-T84" at bounding box center [670, 82] width 28 height 25
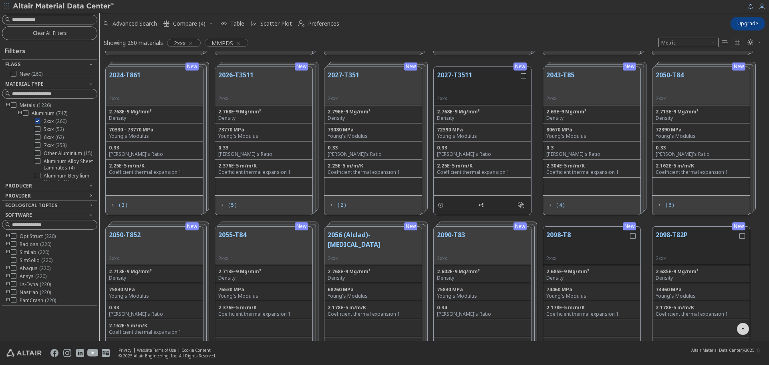
click at [676, 70] on button "2050-T84" at bounding box center [670, 82] width 28 height 25
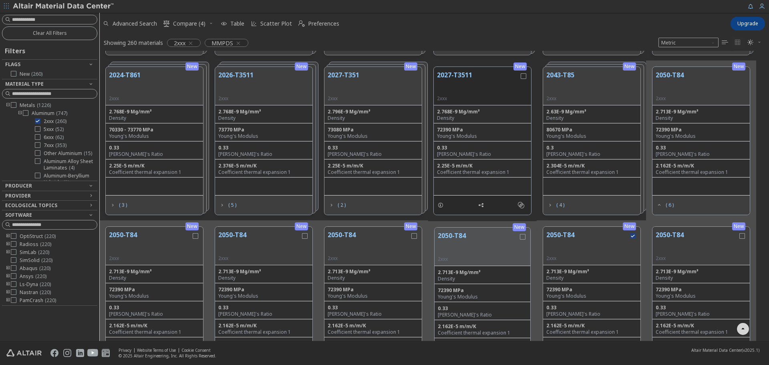
click at [132, 231] on button "2050-T84" at bounding box center [150, 242] width 82 height 25
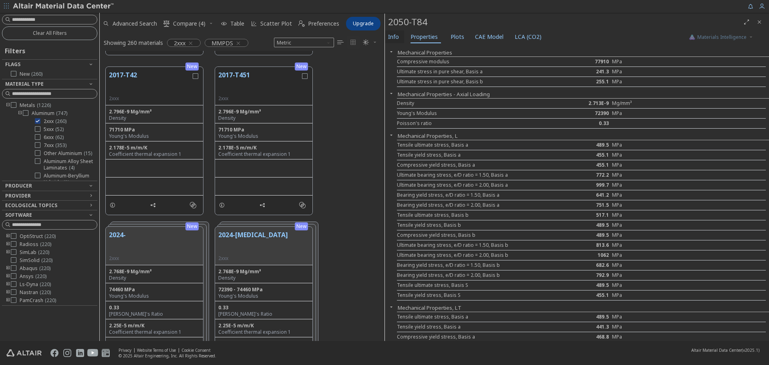
click at [401, 37] on button "Info" at bounding box center [394, 36] width 19 height 13
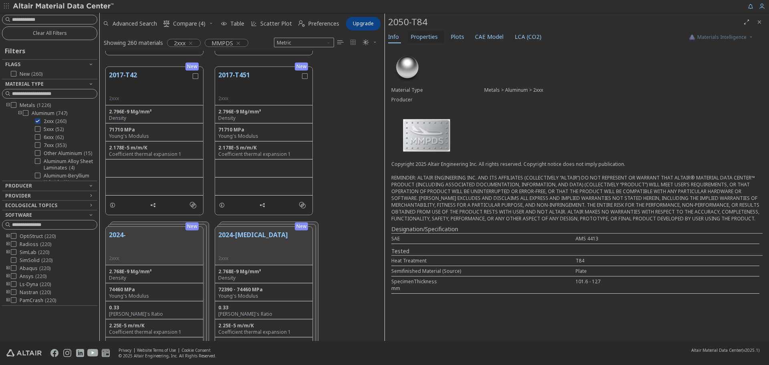
click at [423, 38] on span "Properties" at bounding box center [424, 36] width 27 height 13
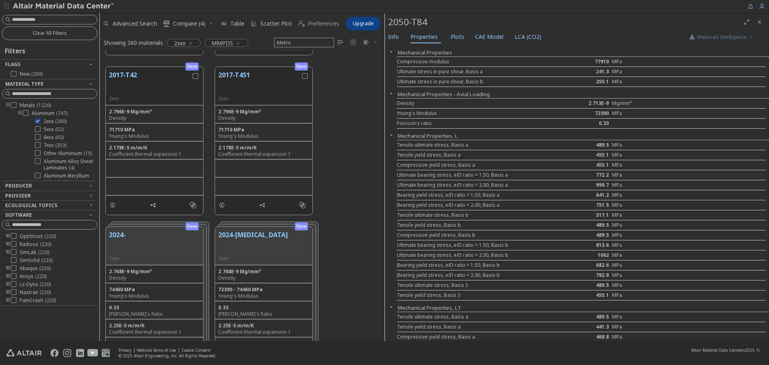
click at [319, 24] on span "Preferences" at bounding box center [323, 24] width 31 height 6
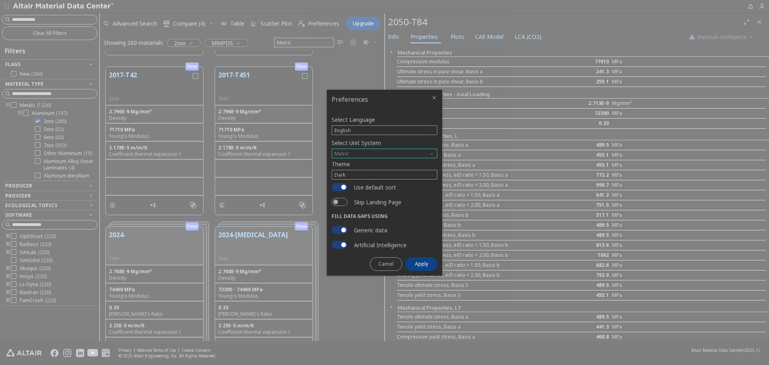
click at [369, 151] on span "Metric" at bounding box center [385, 154] width 106 height 10
click at [370, 162] on span "U.S. customary units" at bounding box center [358, 163] width 47 height 6
click at [420, 264] on span "Apply" at bounding box center [421, 264] width 13 height 6
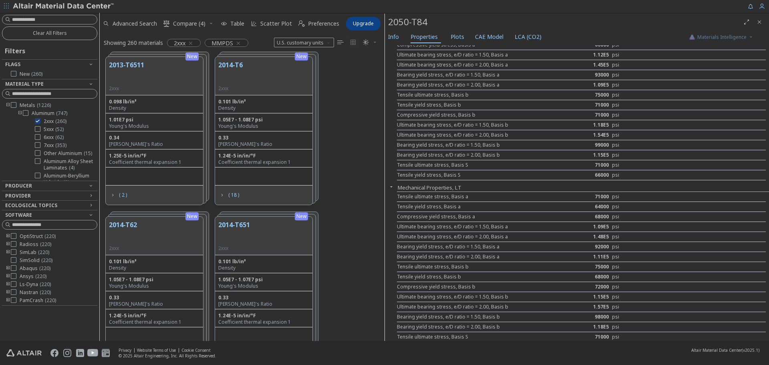
scroll to position [200, 0]
click at [760, 25] on icon "Close" at bounding box center [759, 22] width 6 height 6
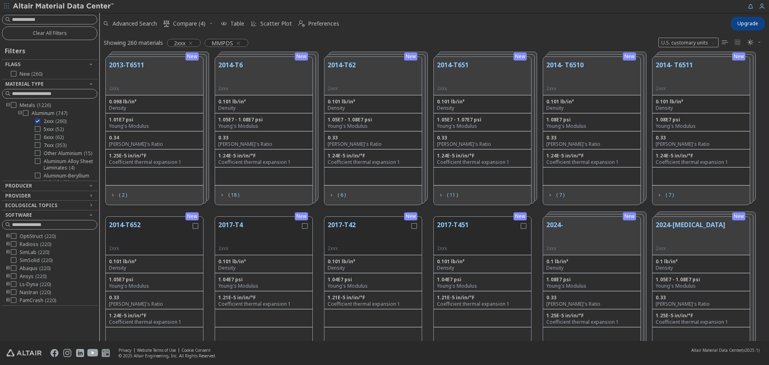
scroll to position [284, 663]
click at [698, 43] on span "U.S. customary units" at bounding box center [688, 43] width 60 height 10
click at [688, 60] on span "Metric" at bounding box center [689, 62] width 54 height 6
click at [19, 111] on icon "toogle group" at bounding box center [20, 113] width 6 height 6
